Goal: Check status

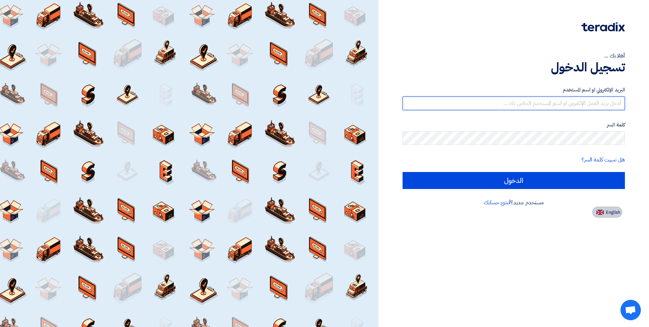
type input "[EMAIL_ADDRESS][DOMAIN_NAME]"
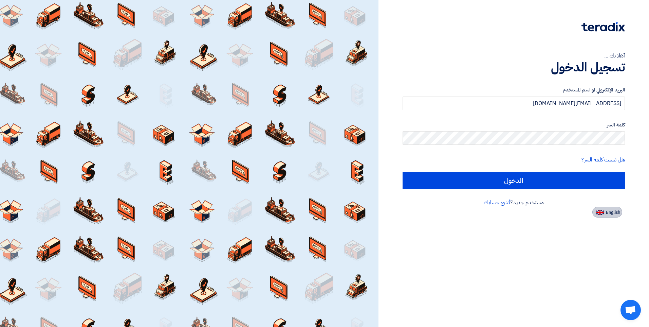
click at [607, 210] on span "English" at bounding box center [613, 212] width 14 height 5
type input "Sign in"
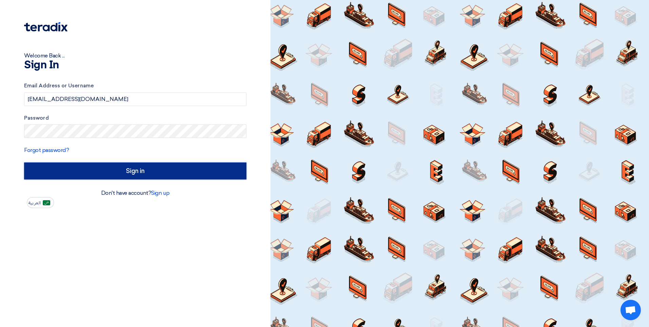
click at [91, 168] on input "Sign in" at bounding box center [135, 170] width 222 height 17
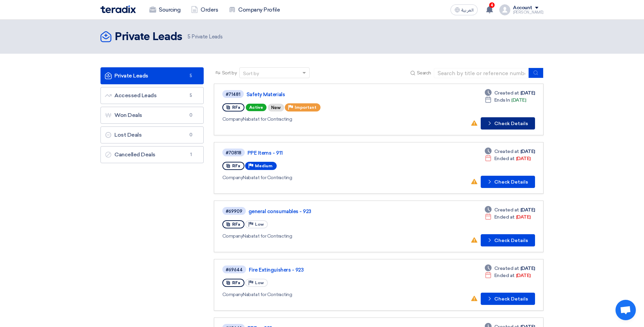
click at [501, 122] on button "Check details Check Details" at bounding box center [508, 123] width 54 height 12
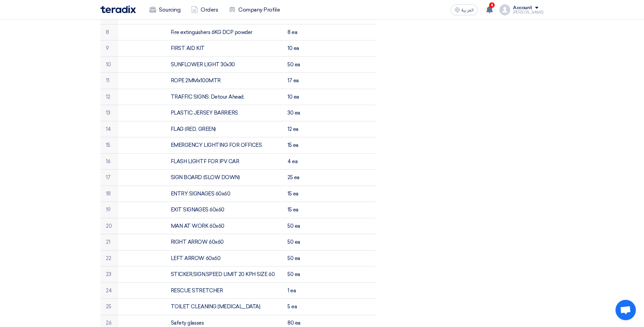
scroll to position [136, 0]
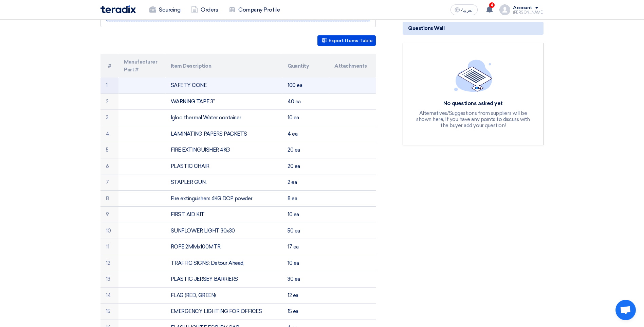
click at [342, 77] on td at bounding box center [352, 85] width 47 height 16
